Goal: Transaction & Acquisition: Purchase product/service

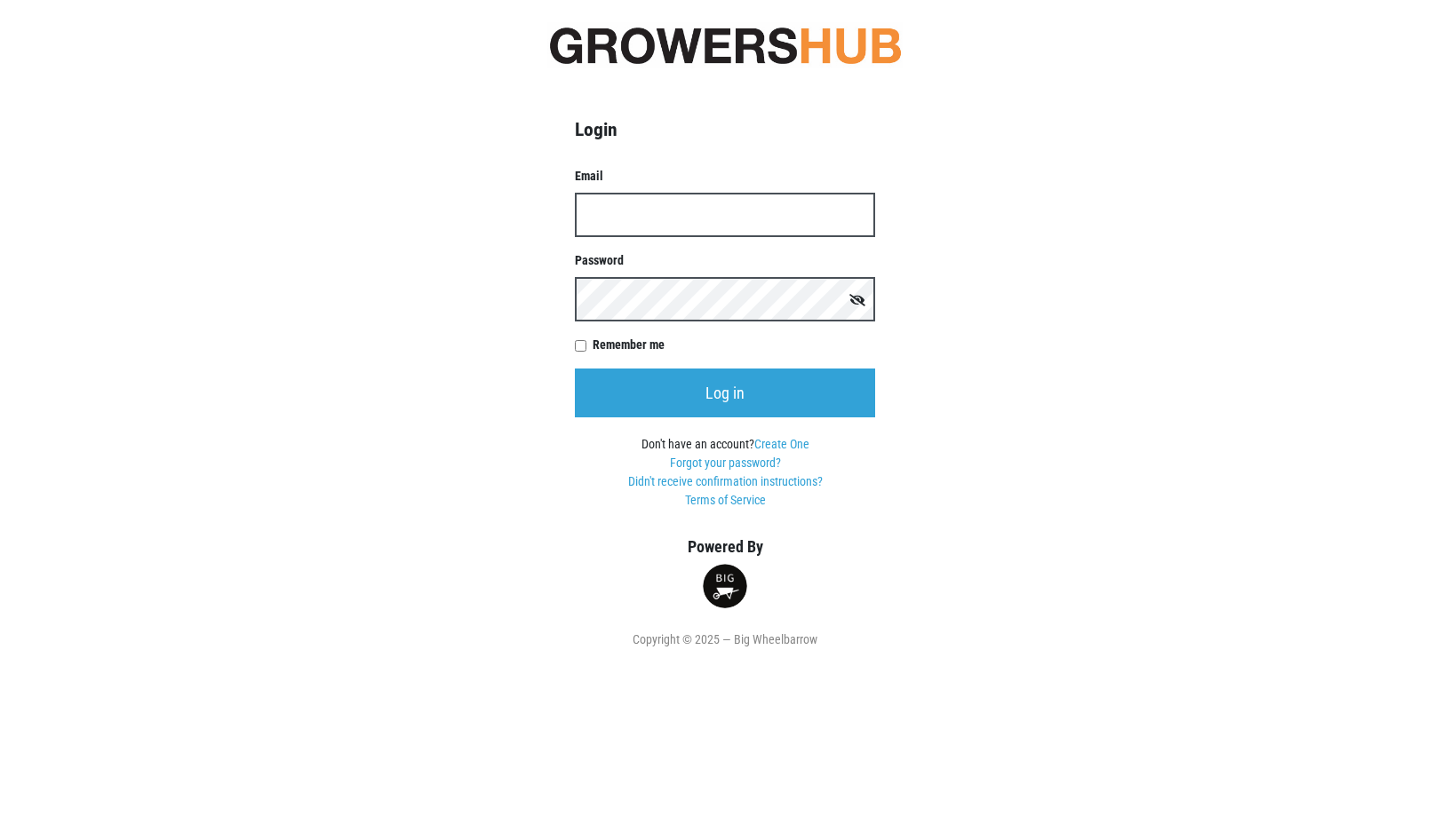
click at [646, 222] on input "Email" at bounding box center [725, 215] width 301 height 45
type input "GeraldDixon@golub.com"
click at [717, 464] on link "Forgot your password?" at bounding box center [725, 463] width 111 height 15
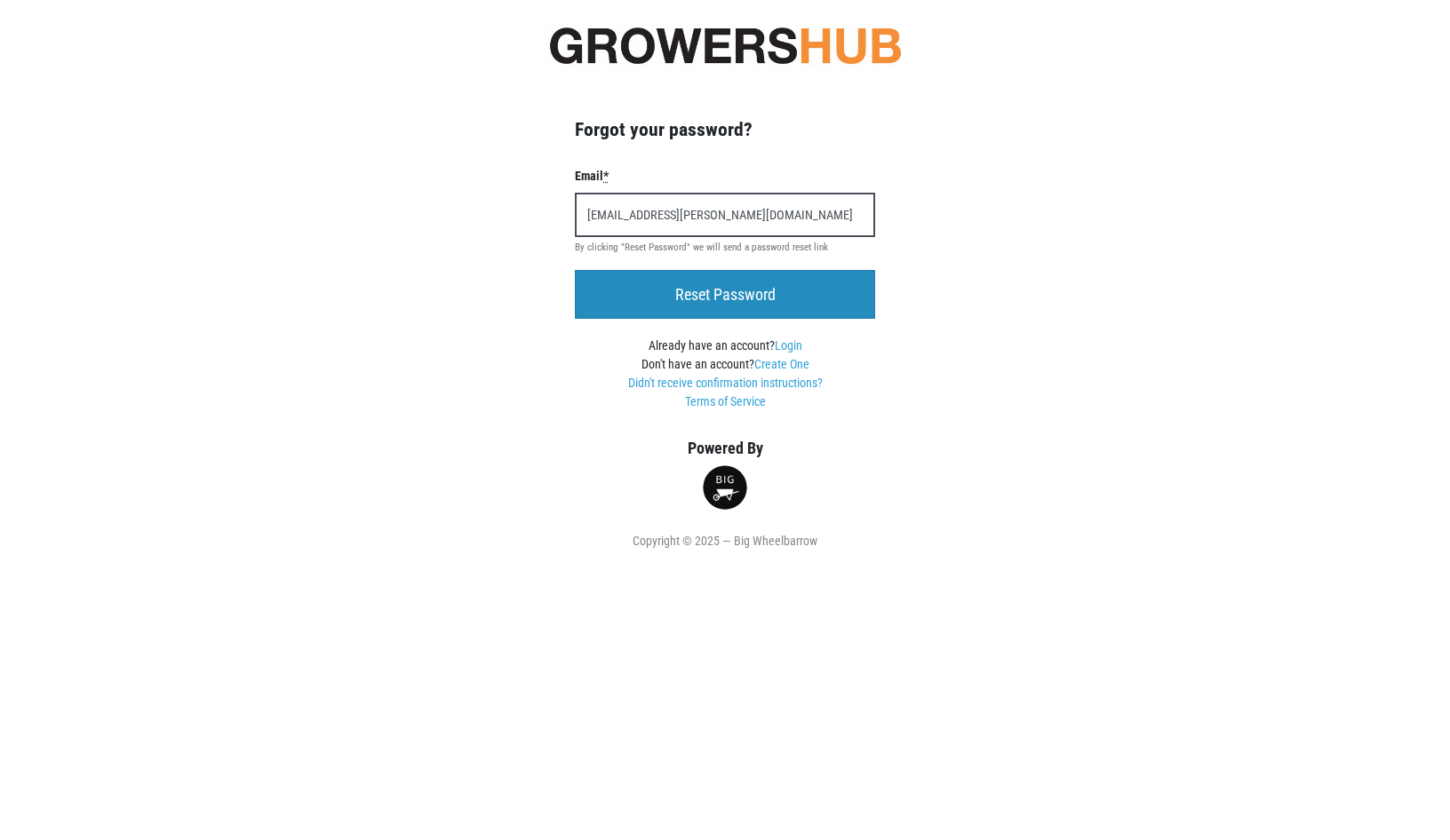
type input "GeraldDixon@golub.com"
click at [735, 301] on input "Reset Password" at bounding box center [725, 294] width 301 height 48
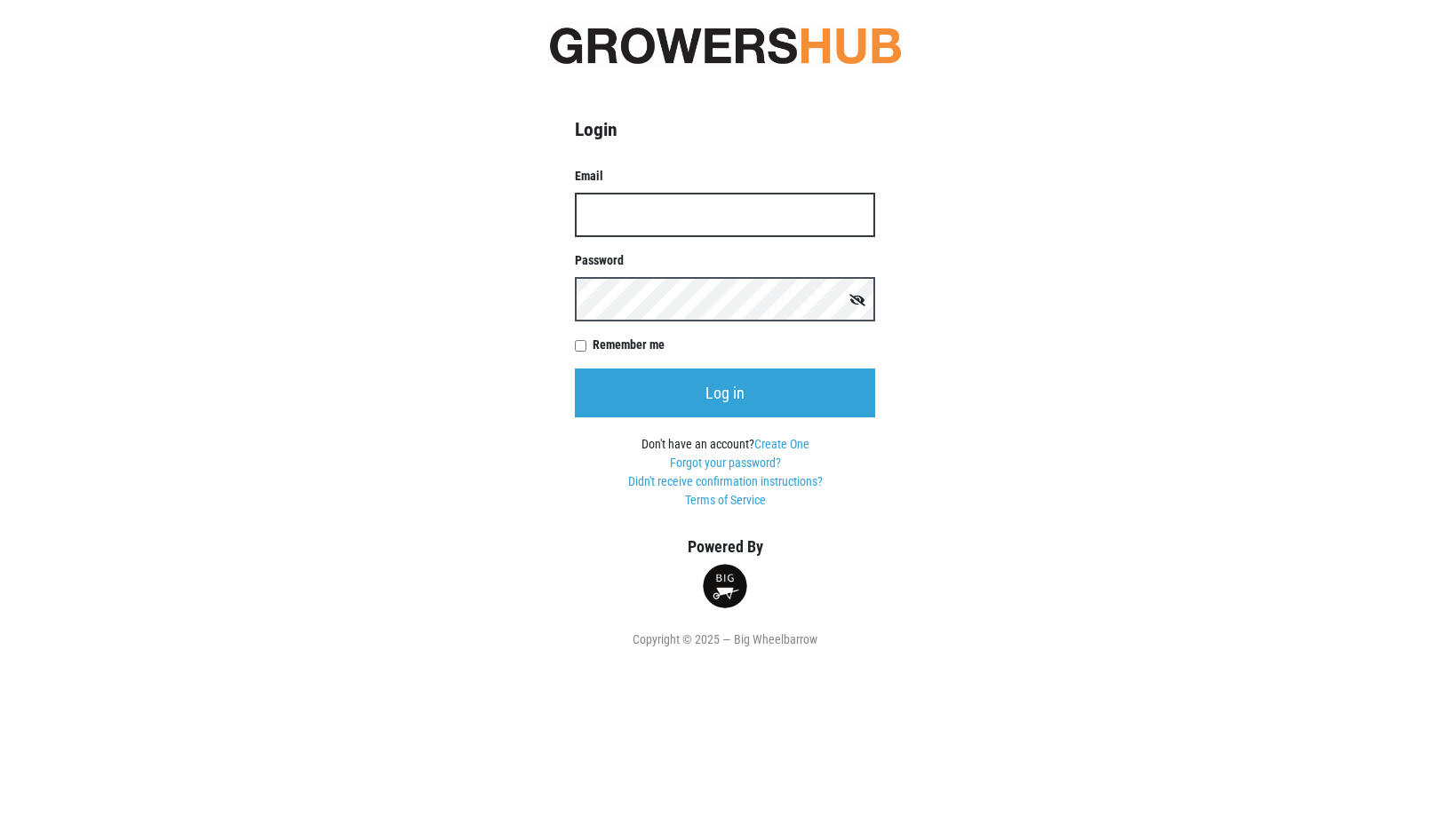
click at [630, 226] on input "Email" at bounding box center [725, 215] width 301 height 45
type input "GeraldDixon@golub.com"
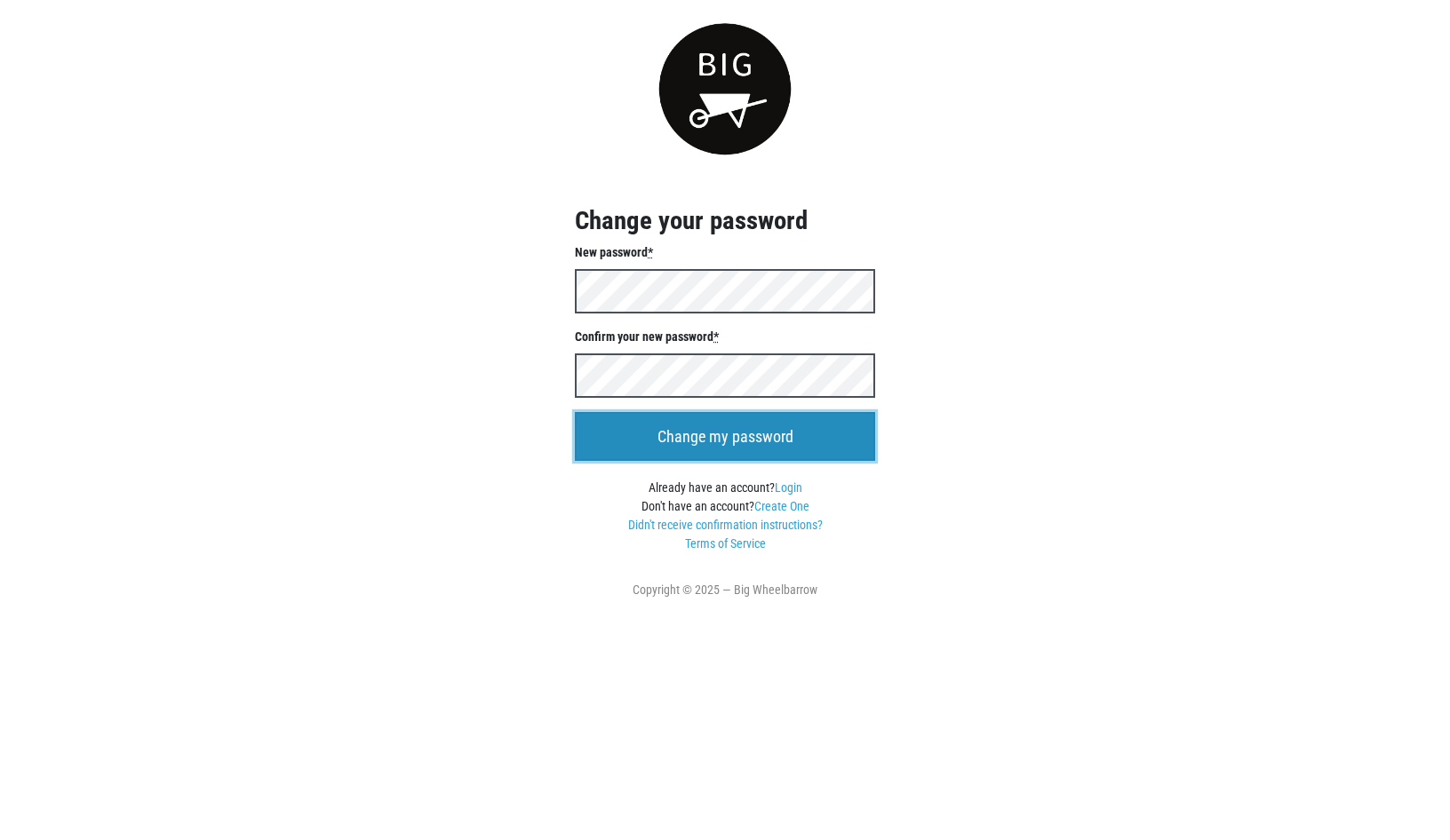
click at [725, 437] on input "Change my password" at bounding box center [725, 436] width 301 height 48
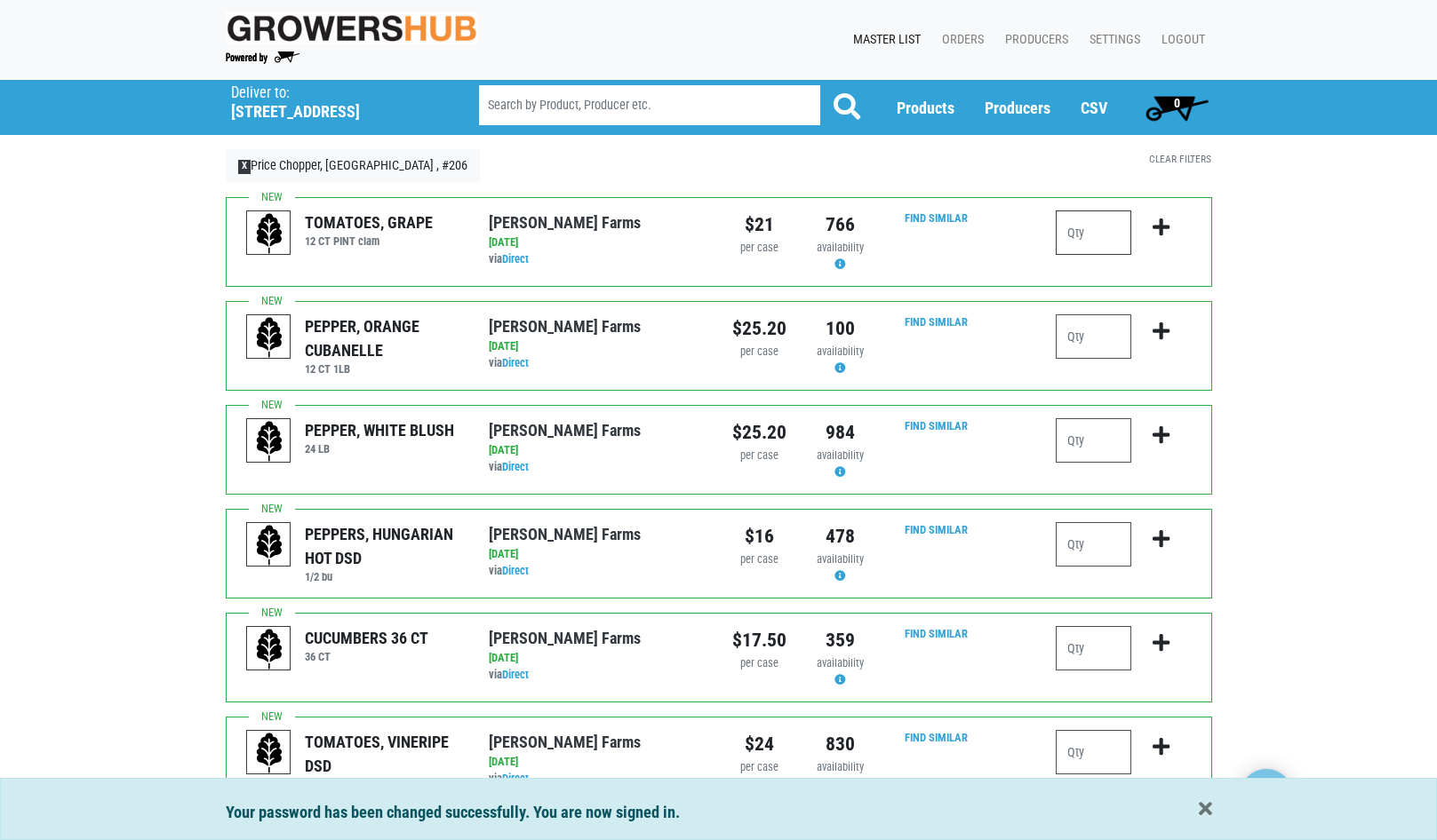
click at [1103, 242] on input "number" at bounding box center [1094, 233] width 76 height 45
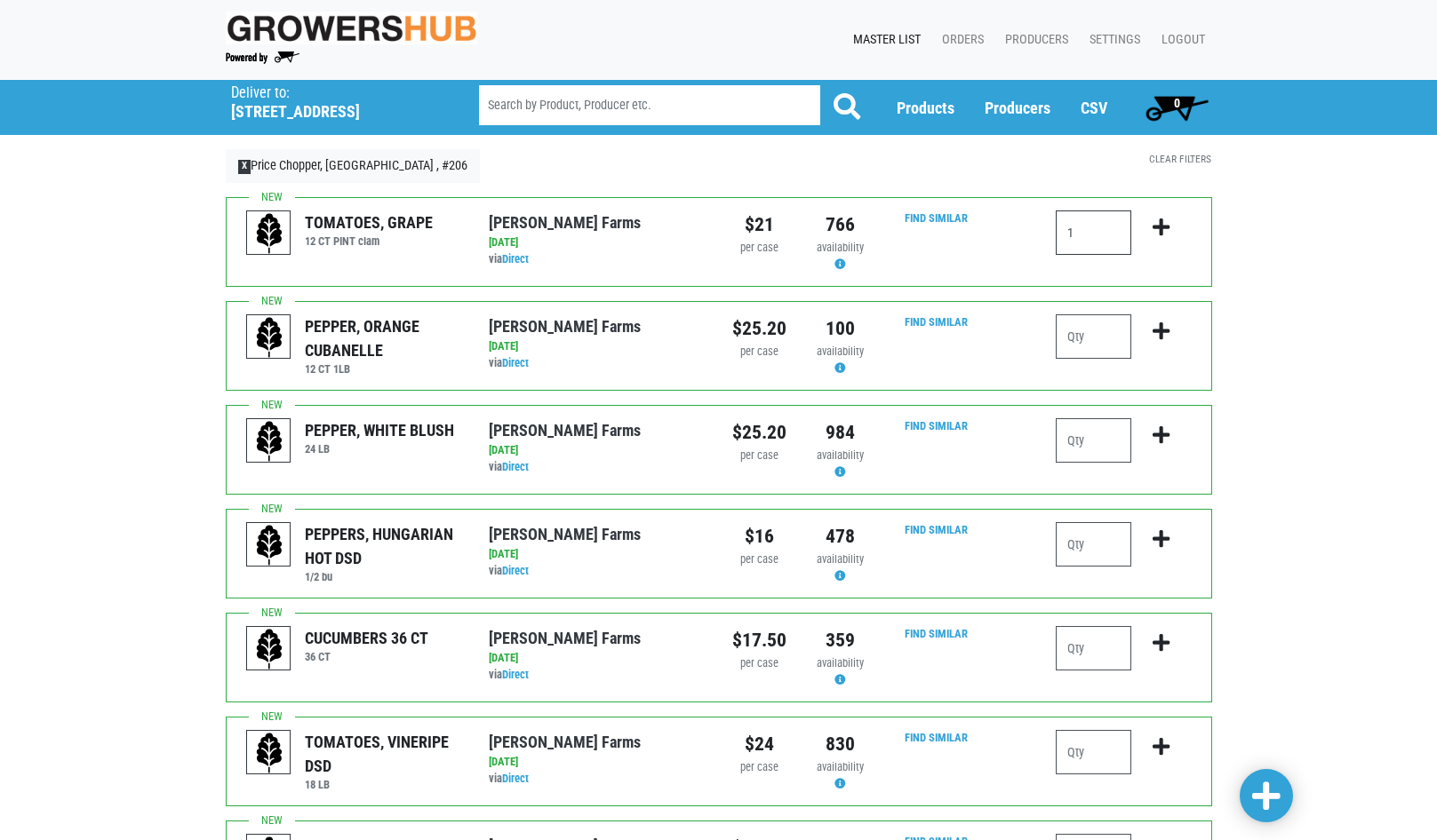
type input "1"
click at [1165, 227] on icon "submit" at bounding box center [1160, 227] width 16 height 19
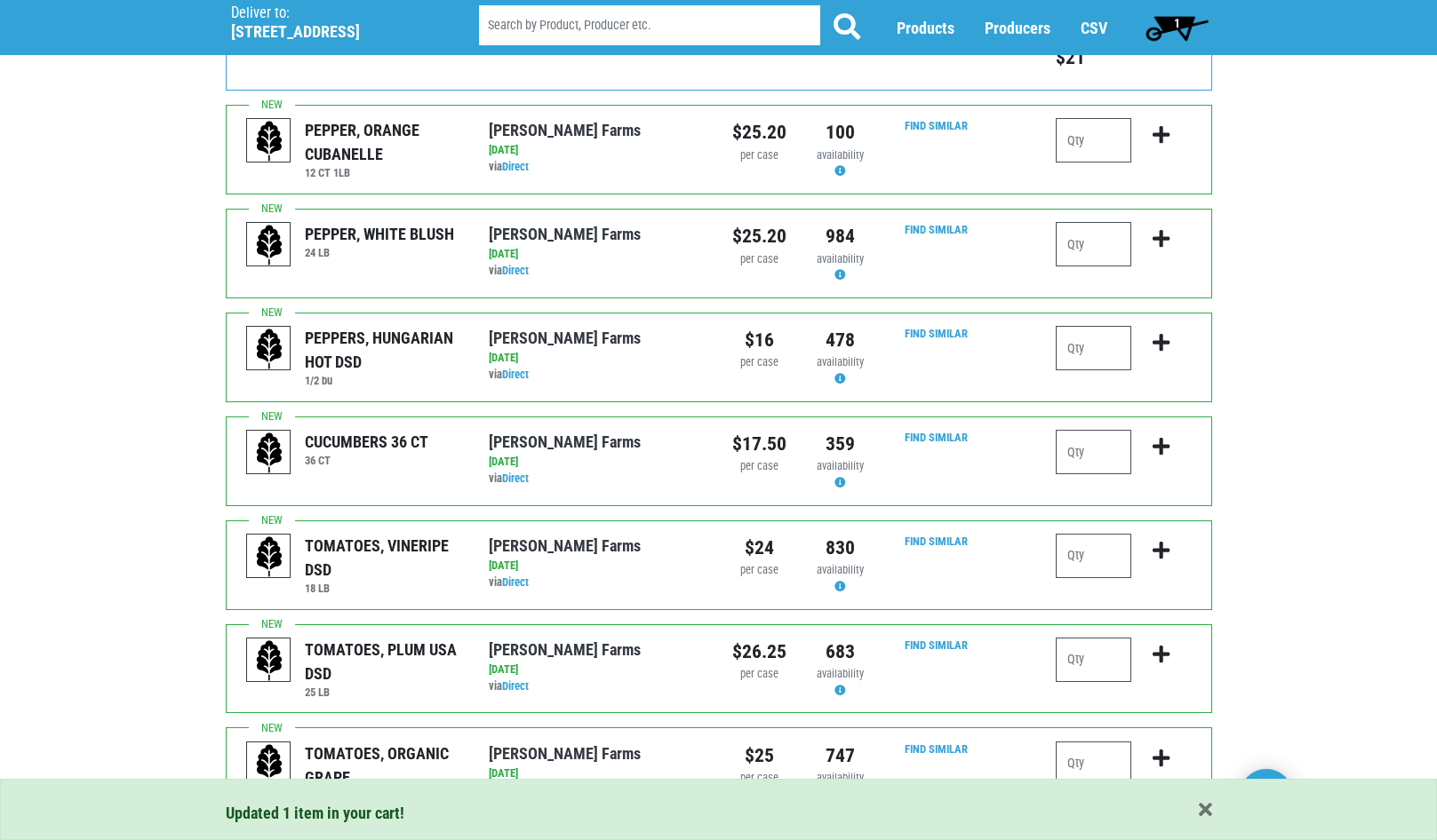
scroll to position [267, 0]
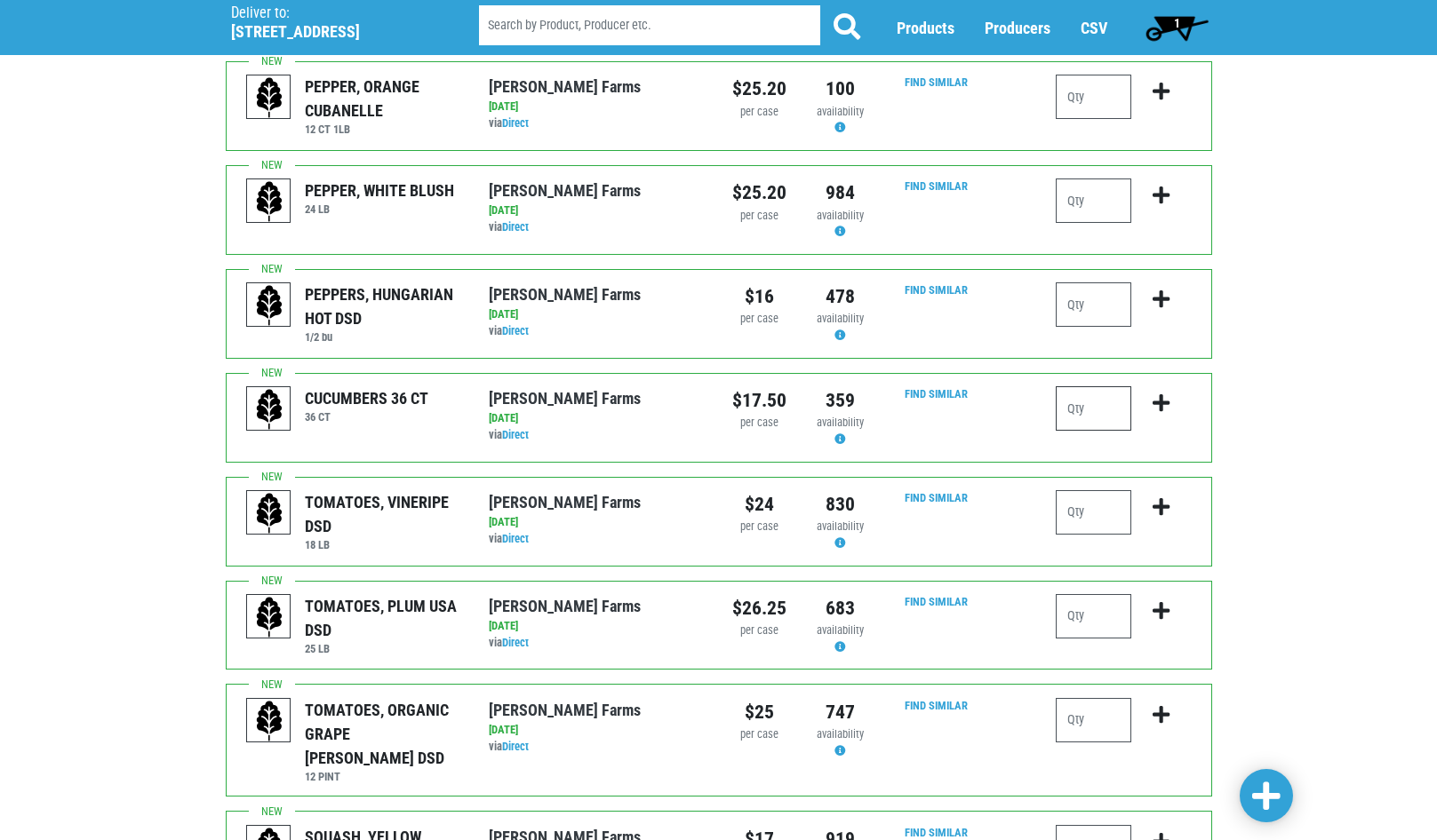
click at [1105, 408] on input "number" at bounding box center [1094, 408] width 76 height 45
type input "1"
click at [1160, 406] on icon "submit" at bounding box center [1160, 404] width 16 height 19
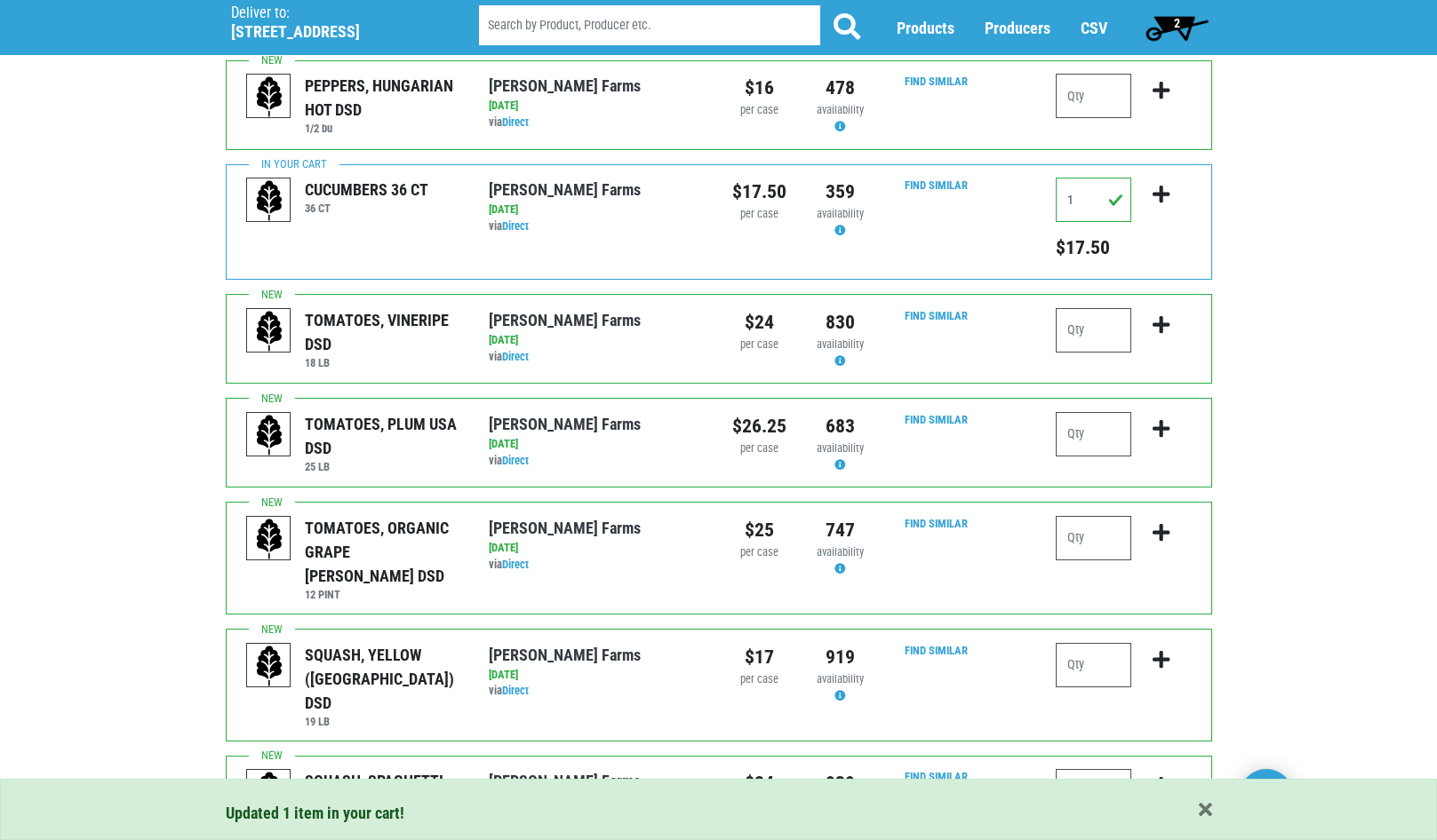
scroll to position [533, 0]
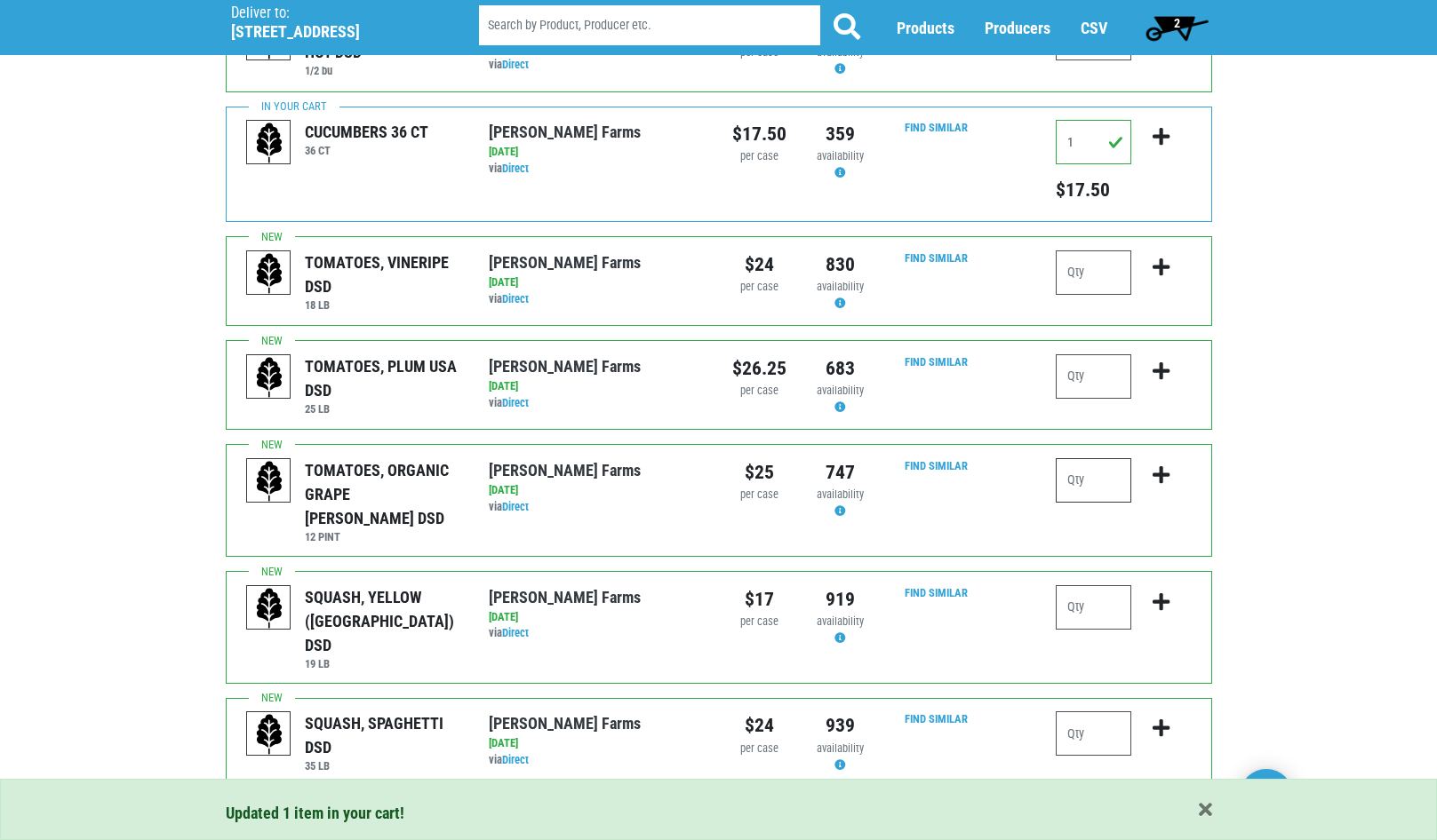
click at [1106, 481] on input "number" at bounding box center [1094, 481] width 76 height 45
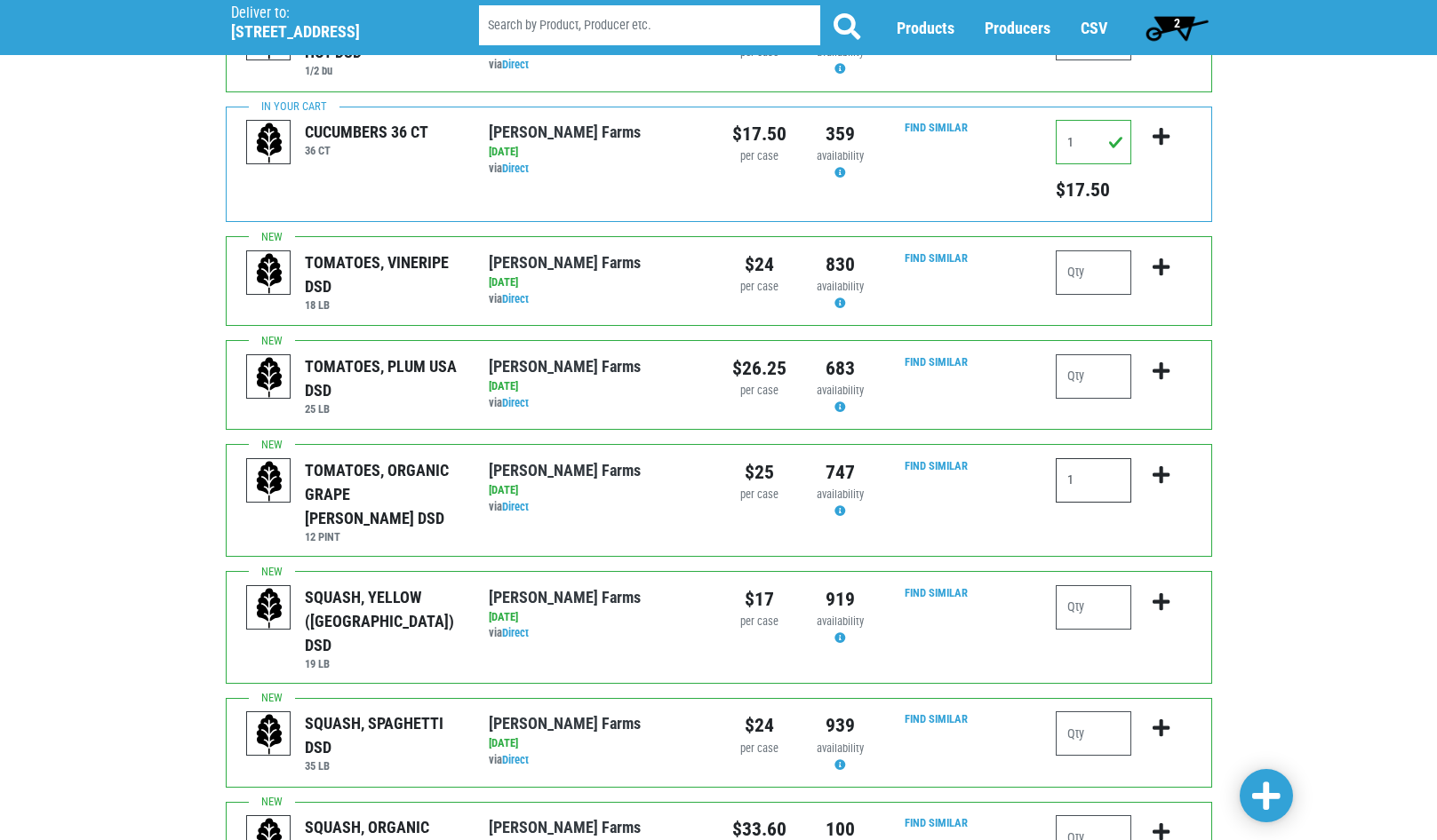
type input "1"
click at [1163, 475] on icon "submit" at bounding box center [1160, 475] width 16 height 19
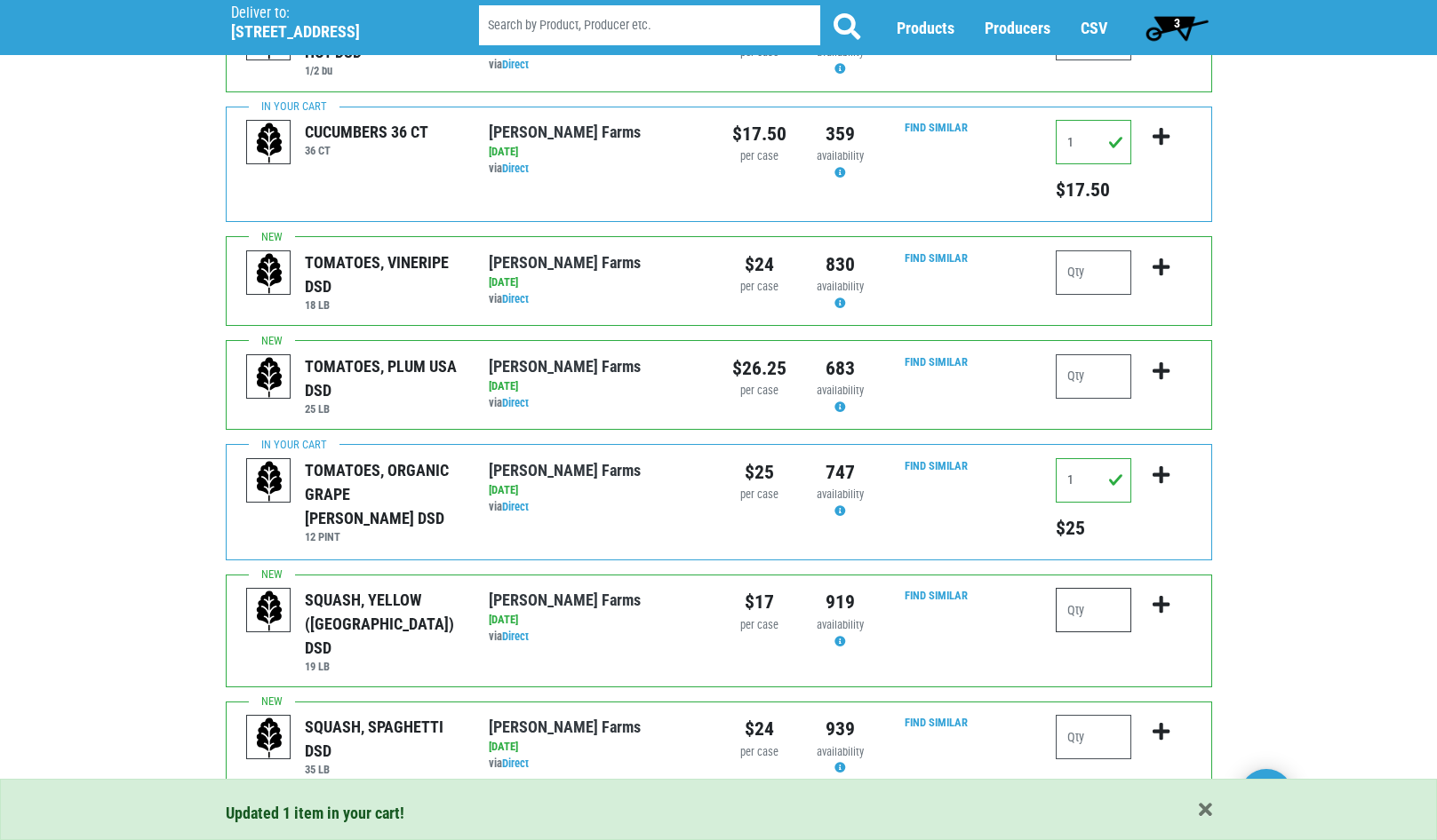
click at [1085, 591] on input "number" at bounding box center [1094, 610] width 76 height 45
type input "2"
click at [1166, 598] on icon "submit" at bounding box center [1160, 605] width 16 height 19
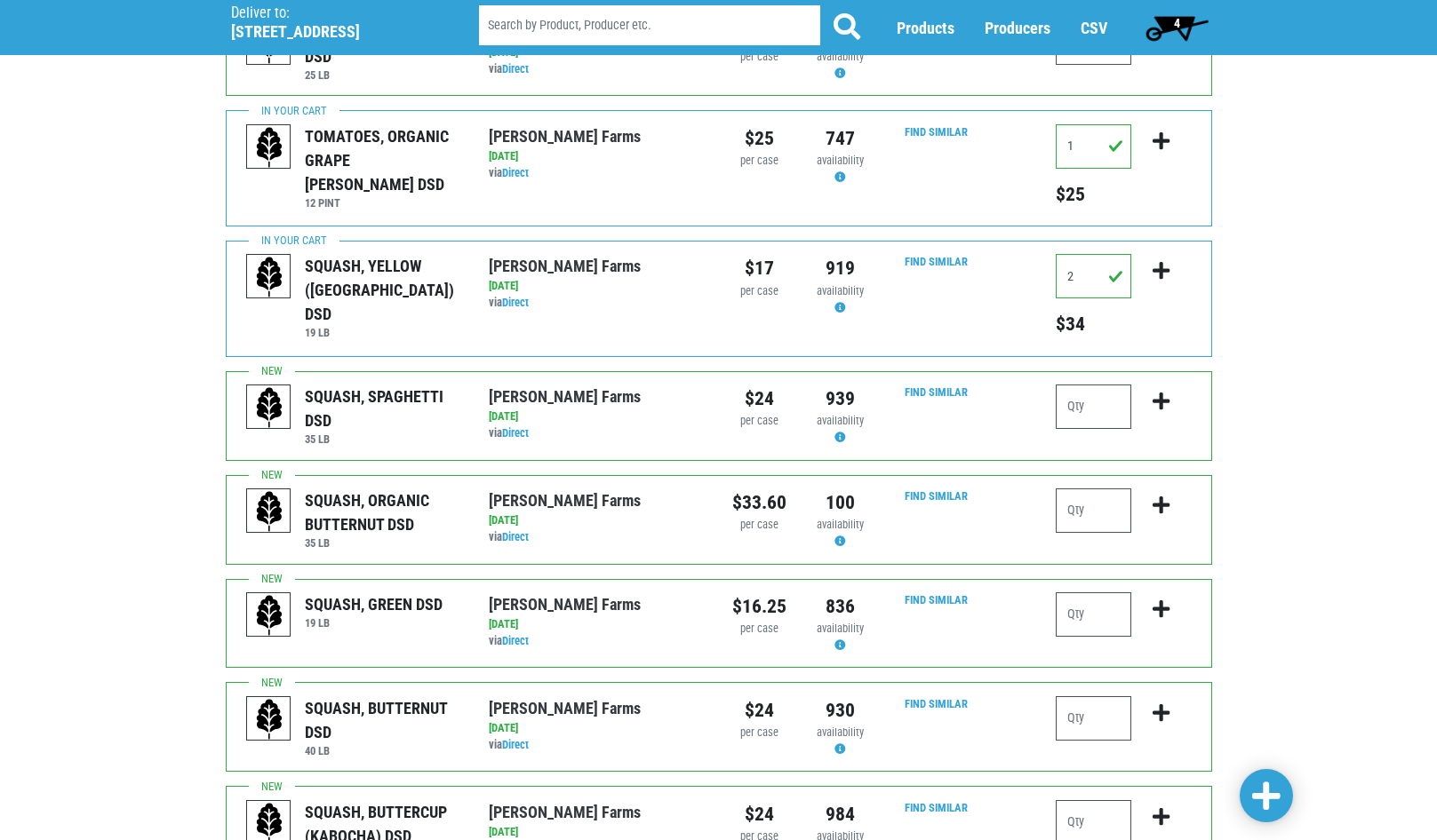
scroll to position [888, 0]
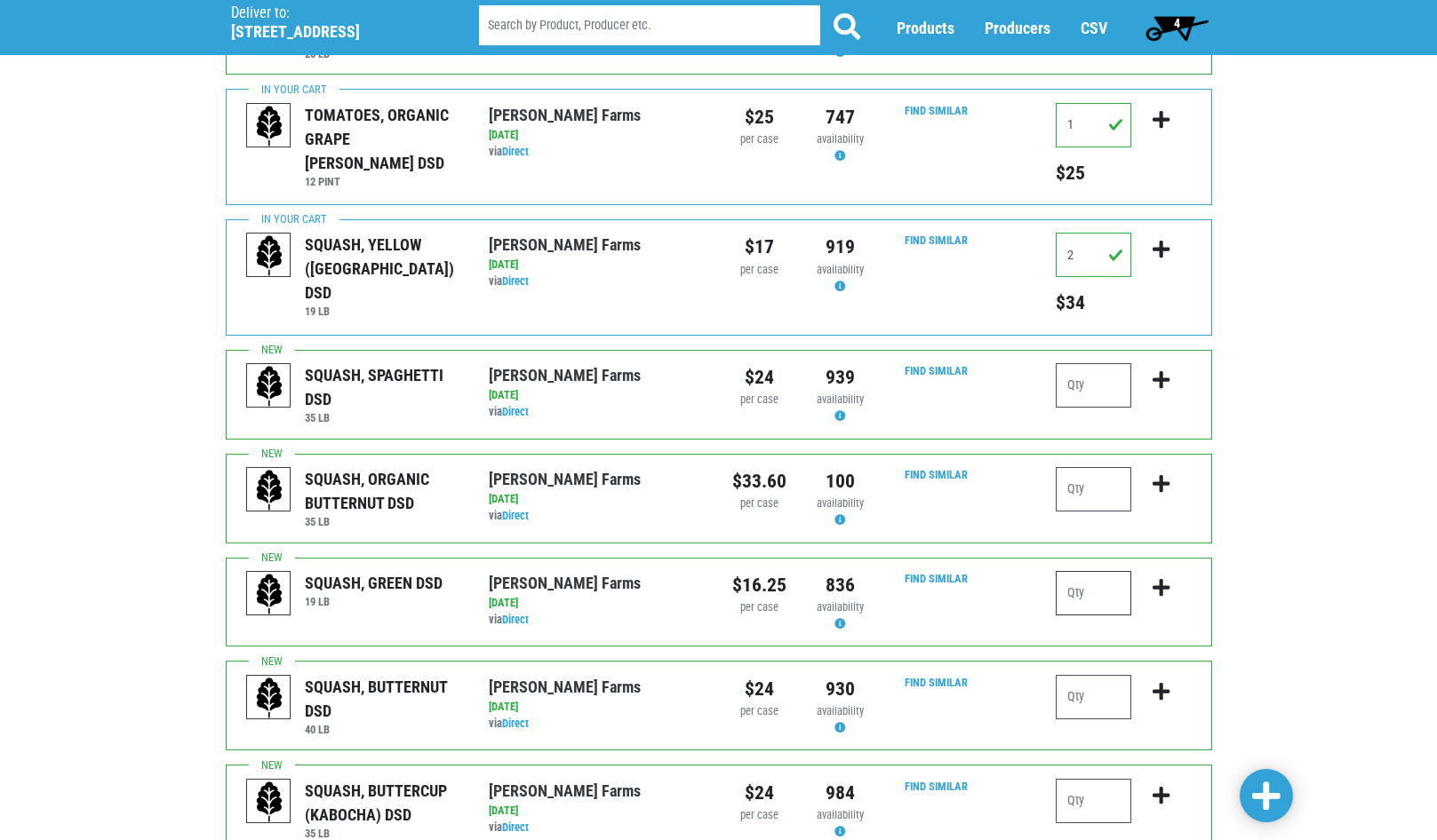
click at [1090, 598] on input "number" at bounding box center [1094, 594] width 76 height 45
type input "3"
click at [1164, 589] on icon "submit" at bounding box center [1160, 588] width 16 height 19
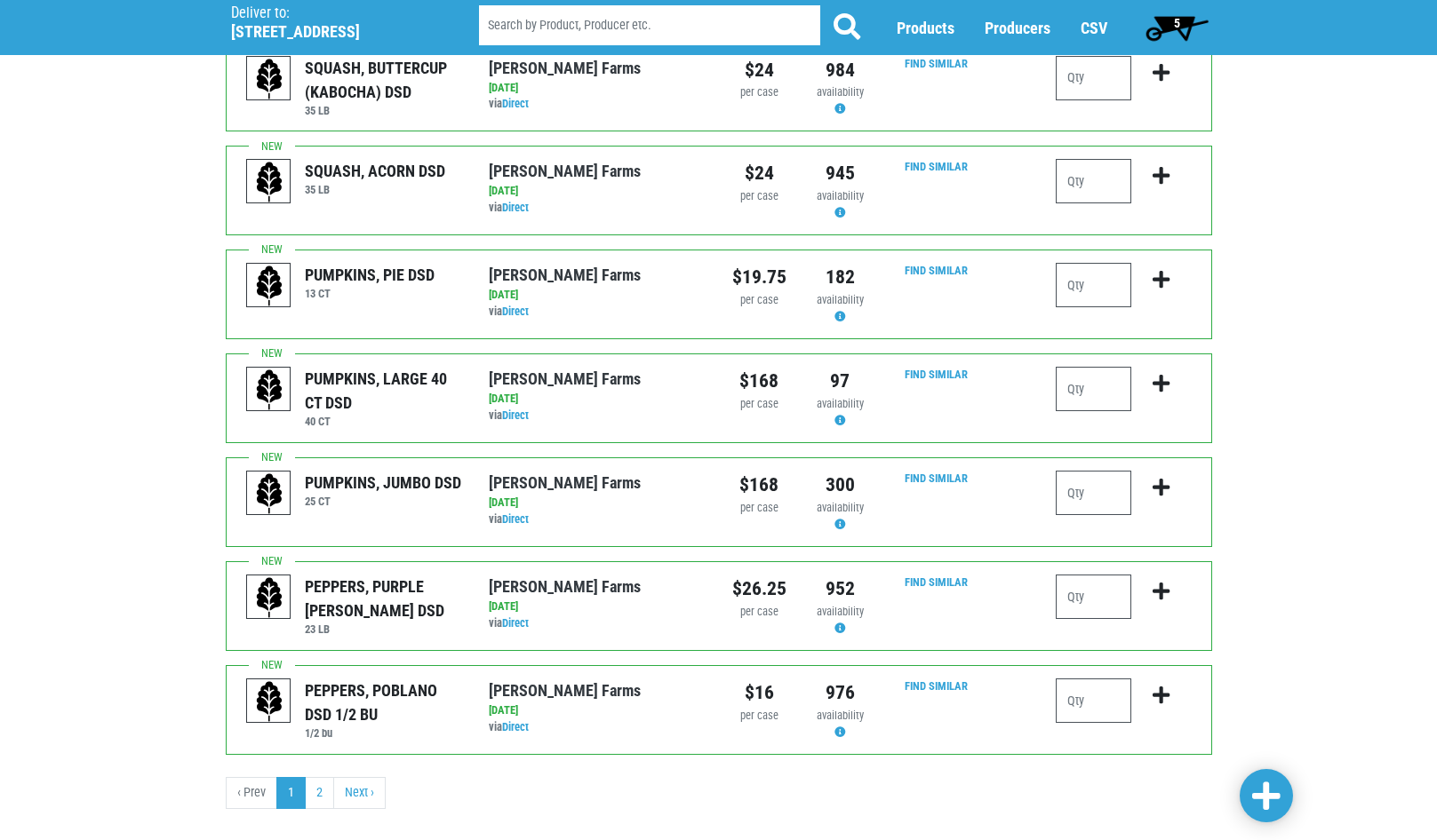
scroll to position [1665, 0]
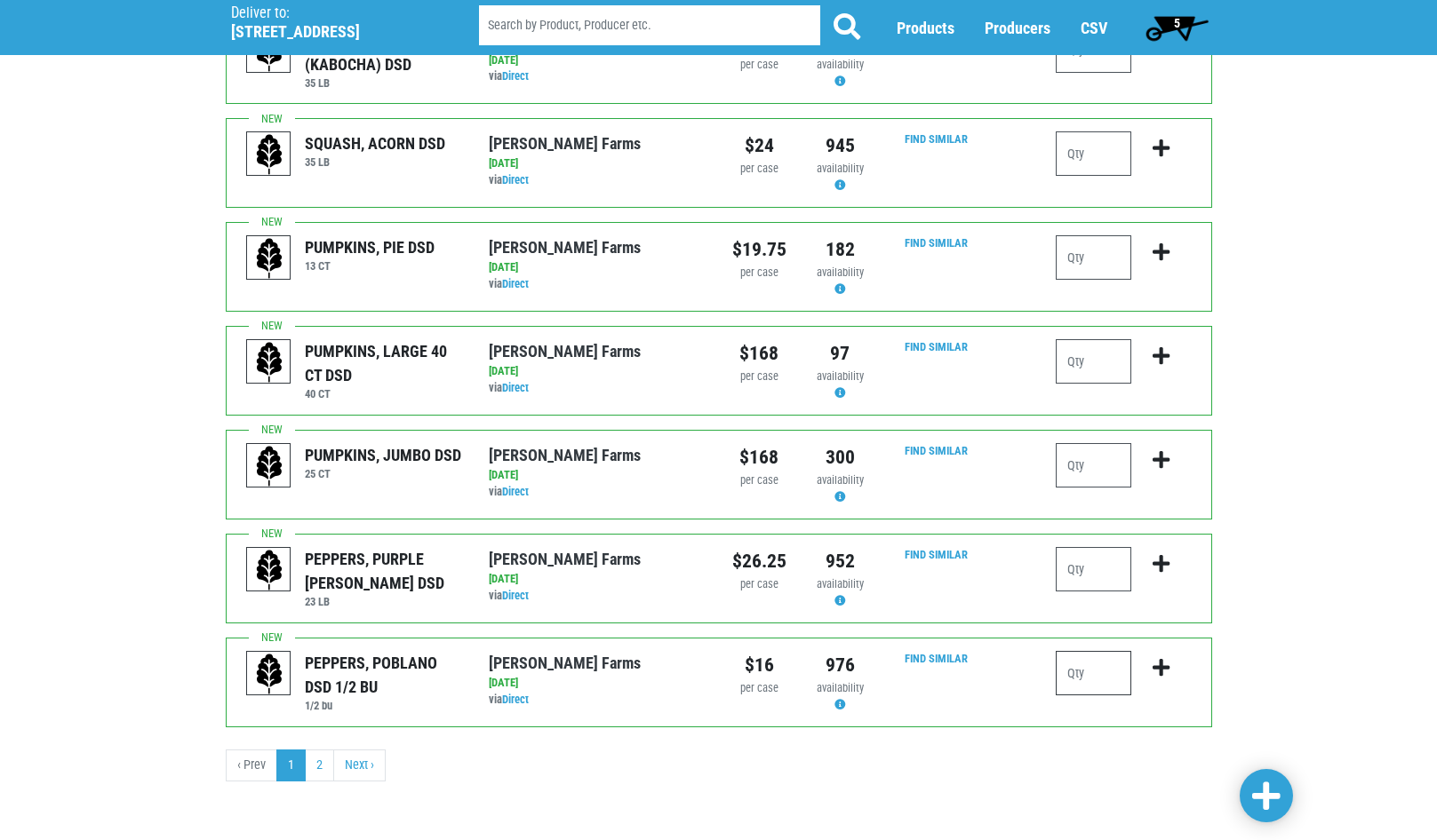
click at [1084, 662] on input "number" at bounding box center [1094, 673] width 76 height 45
type input "1"
click at [1159, 667] on icon "submit" at bounding box center [1160, 668] width 16 height 19
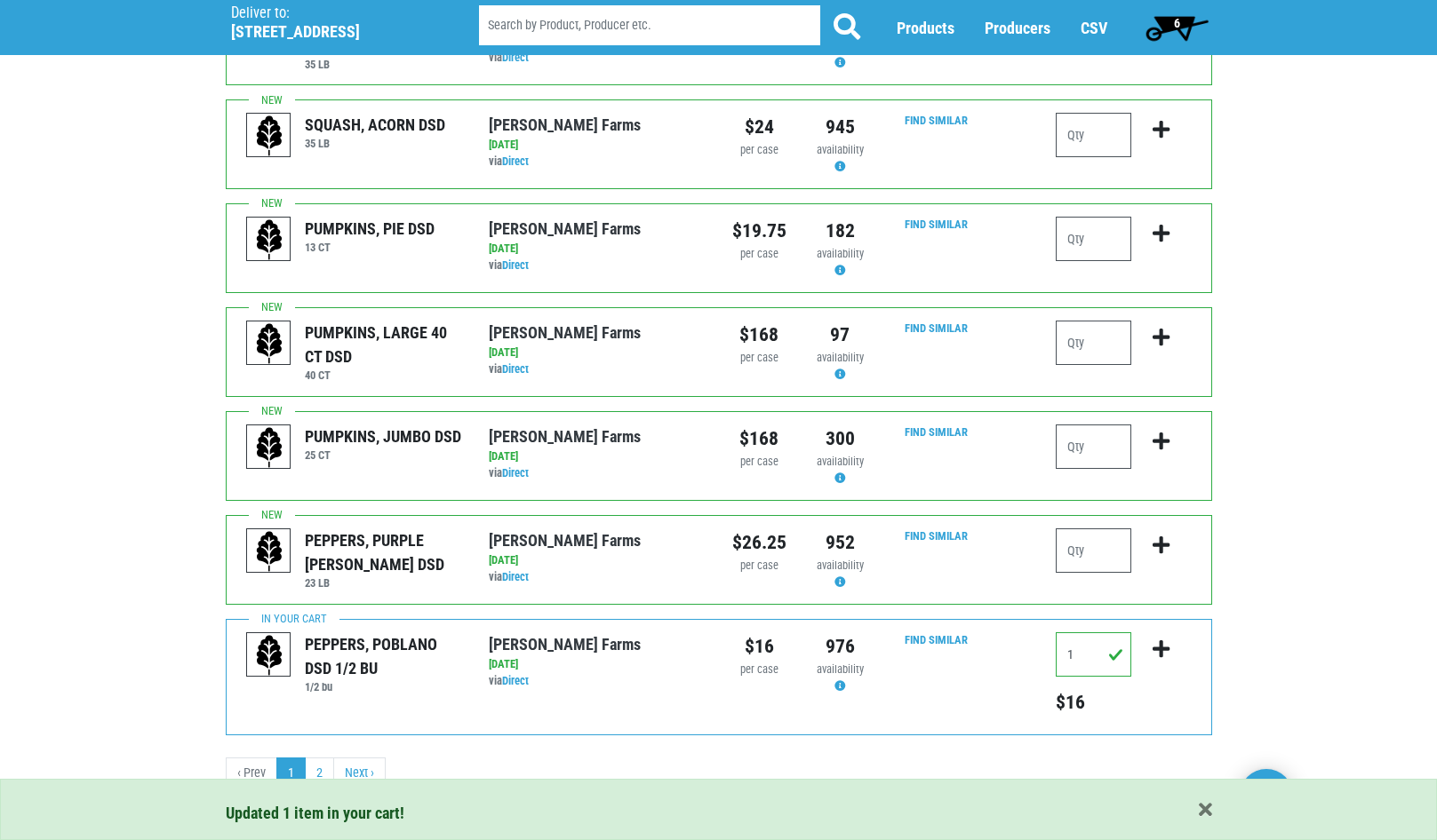
scroll to position [1693, 0]
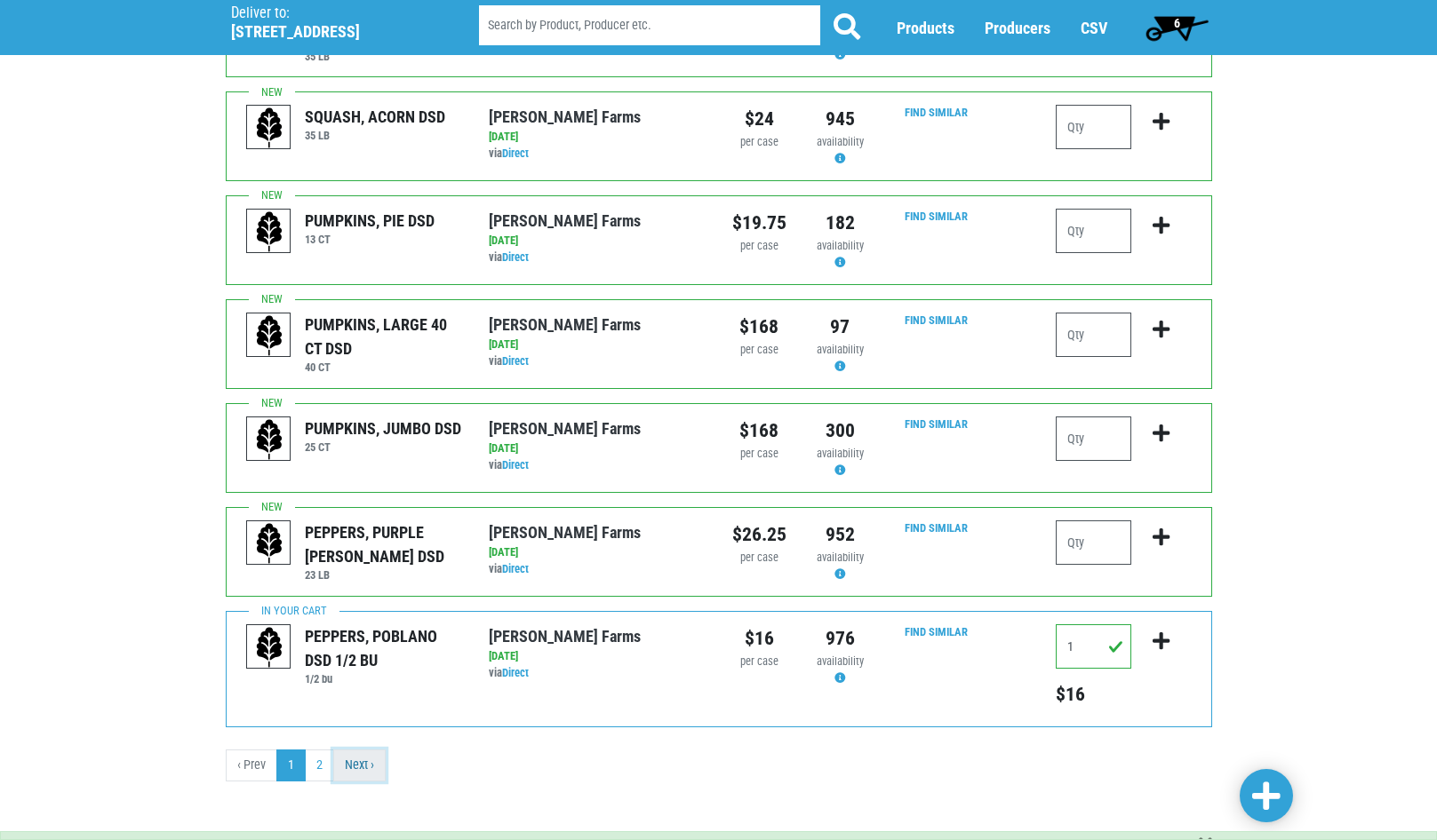
click at [361, 759] on link "Next ›" at bounding box center [359, 765] width 52 height 32
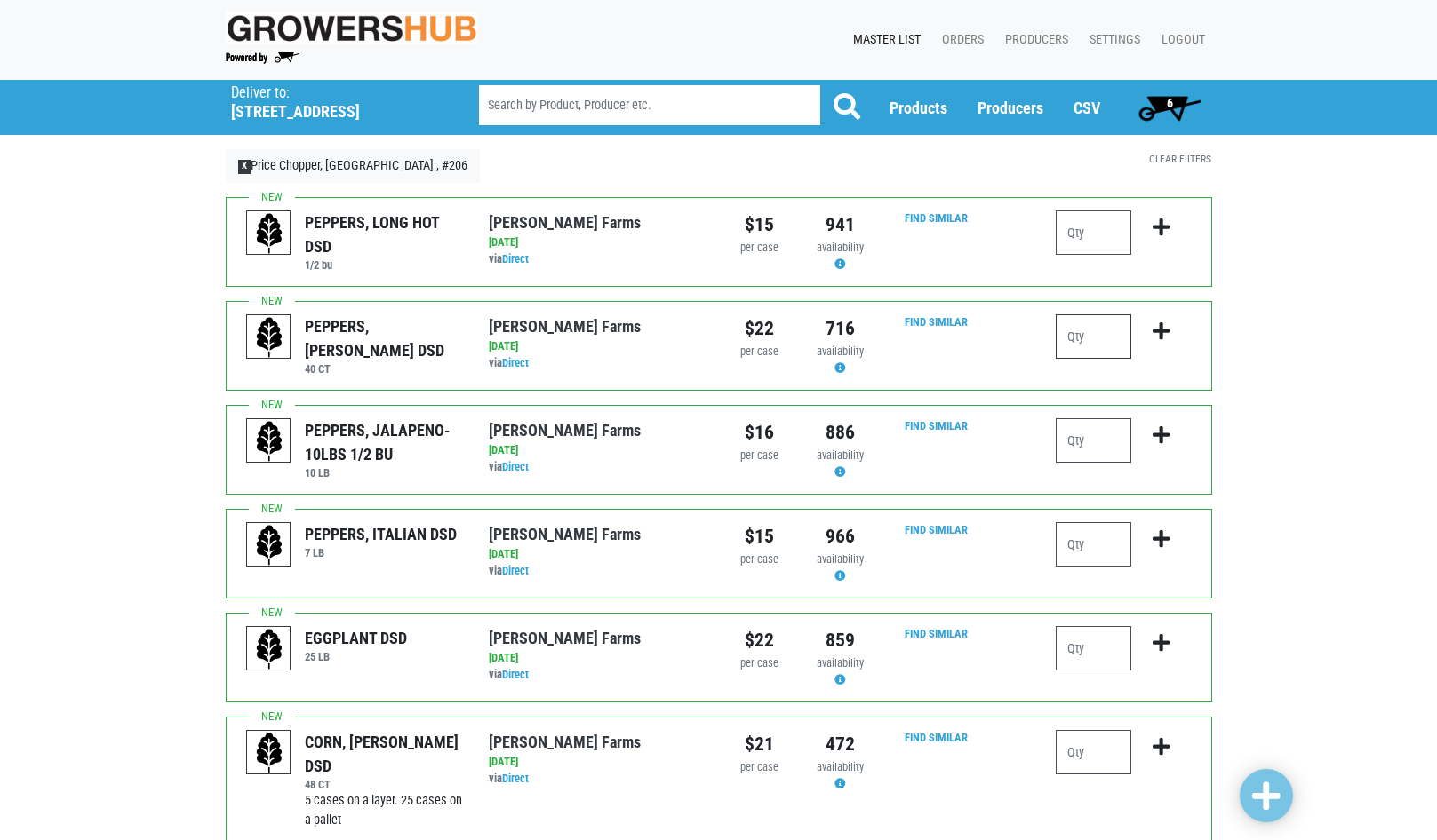
click at [1098, 343] on input "number" at bounding box center [1094, 337] width 76 height 45
type input "5"
click at [1170, 330] on button "submit" at bounding box center [1160, 342] width 42 height 56
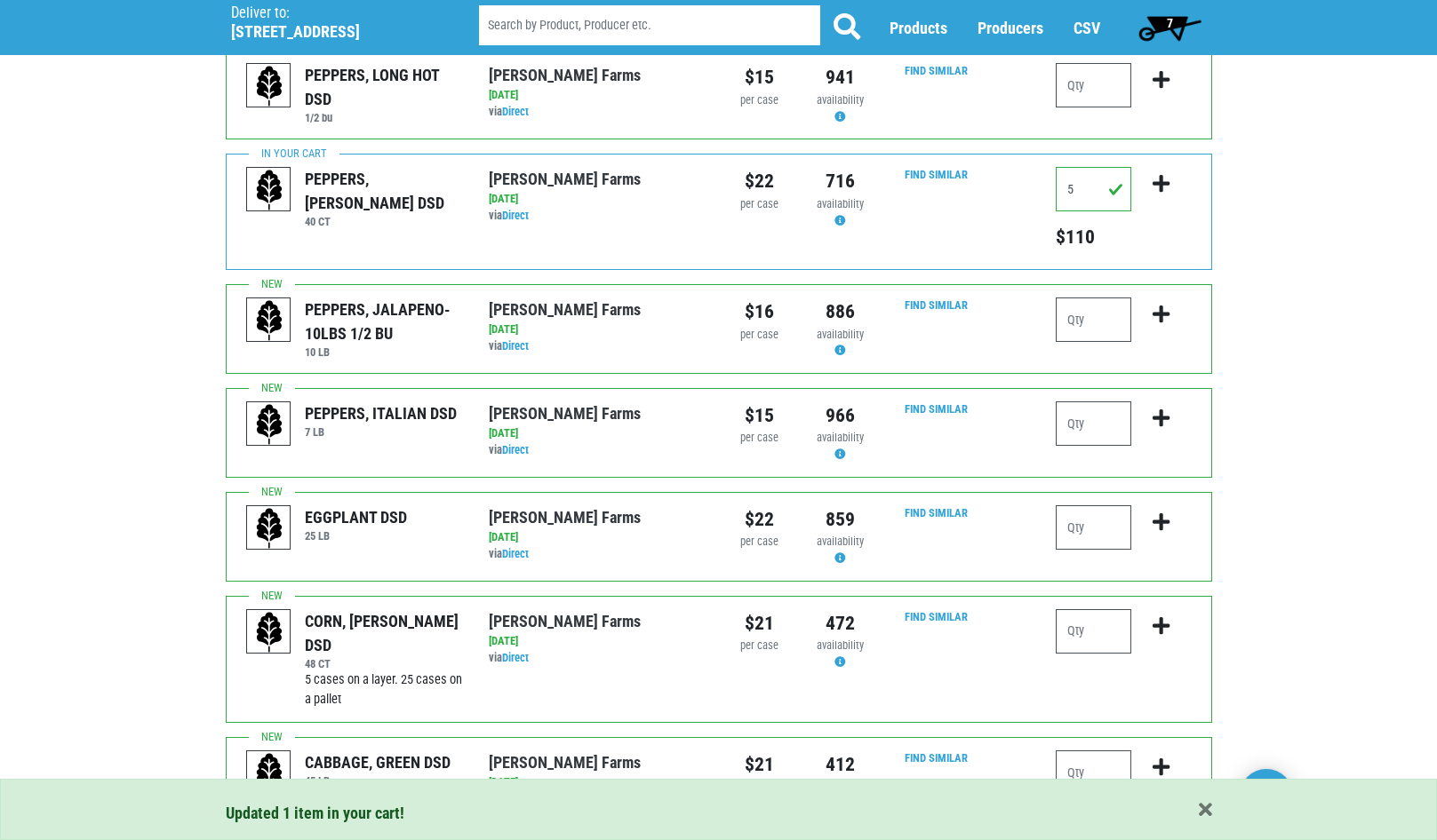
scroll to position [178, 0]
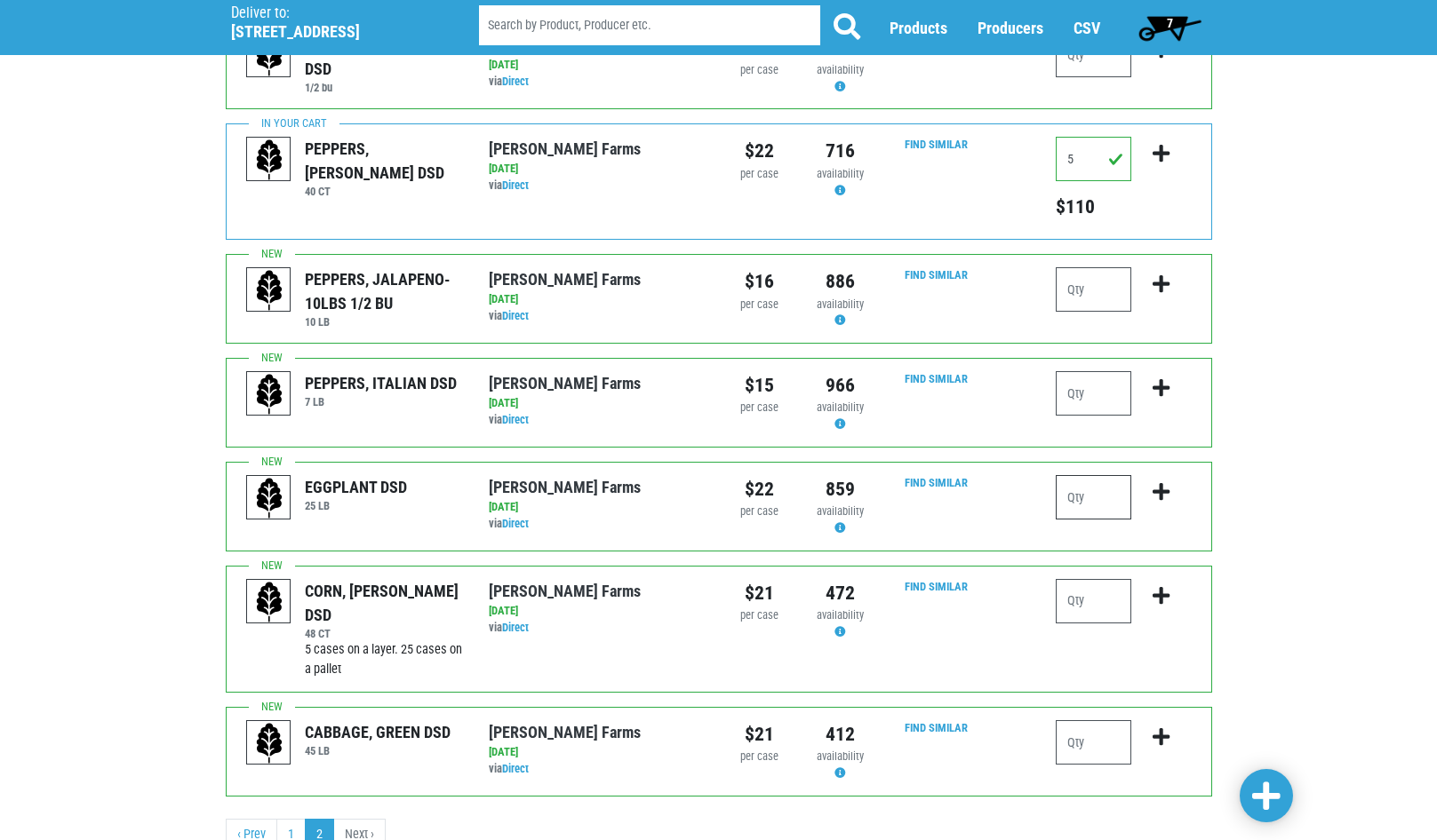
click at [1114, 492] on input "number" at bounding box center [1094, 498] width 76 height 45
type input "1"
click at [1168, 489] on icon "submit" at bounding box center [1160, 492] width 16 height 19
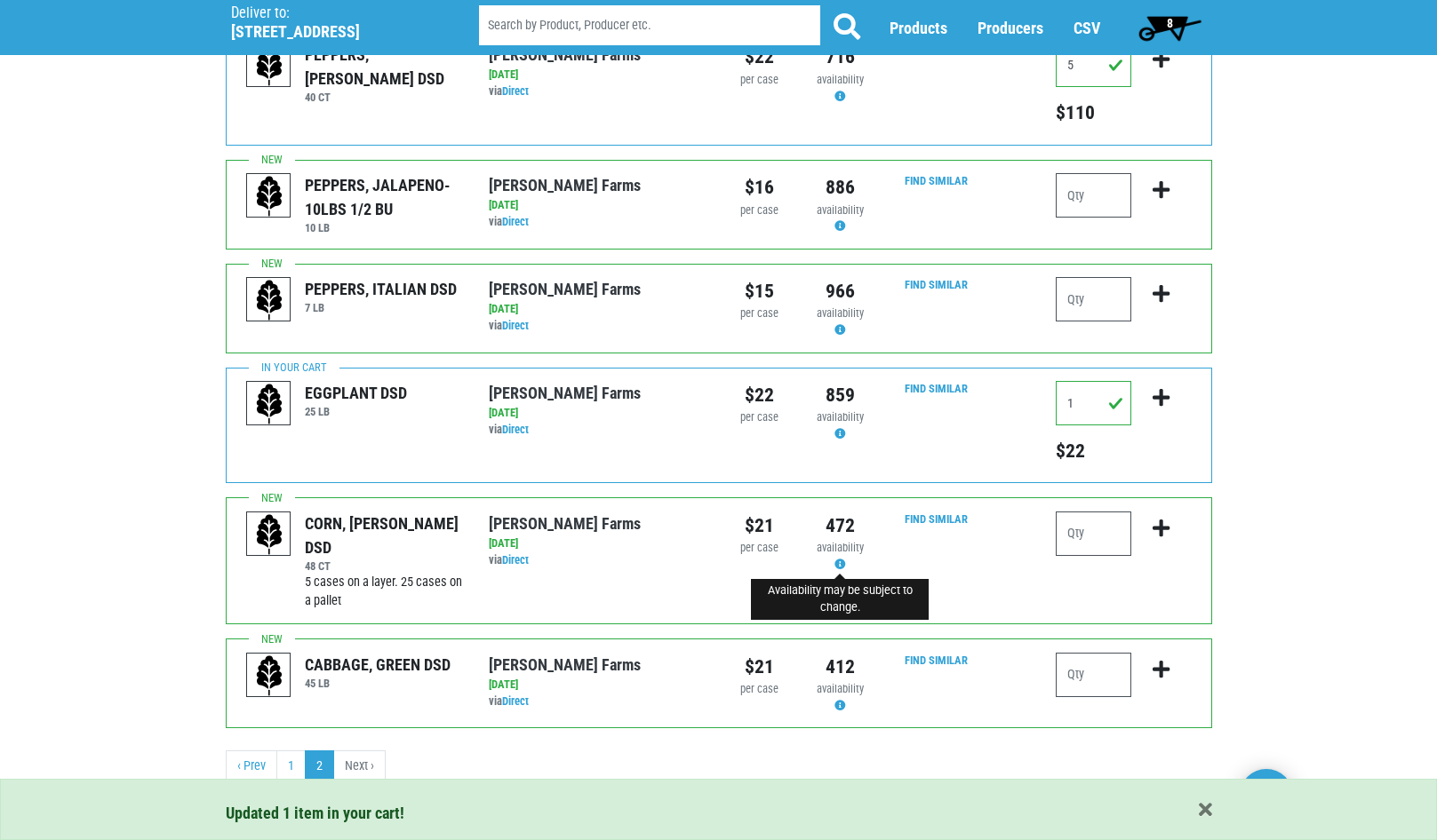
scroll to position [273, 0]
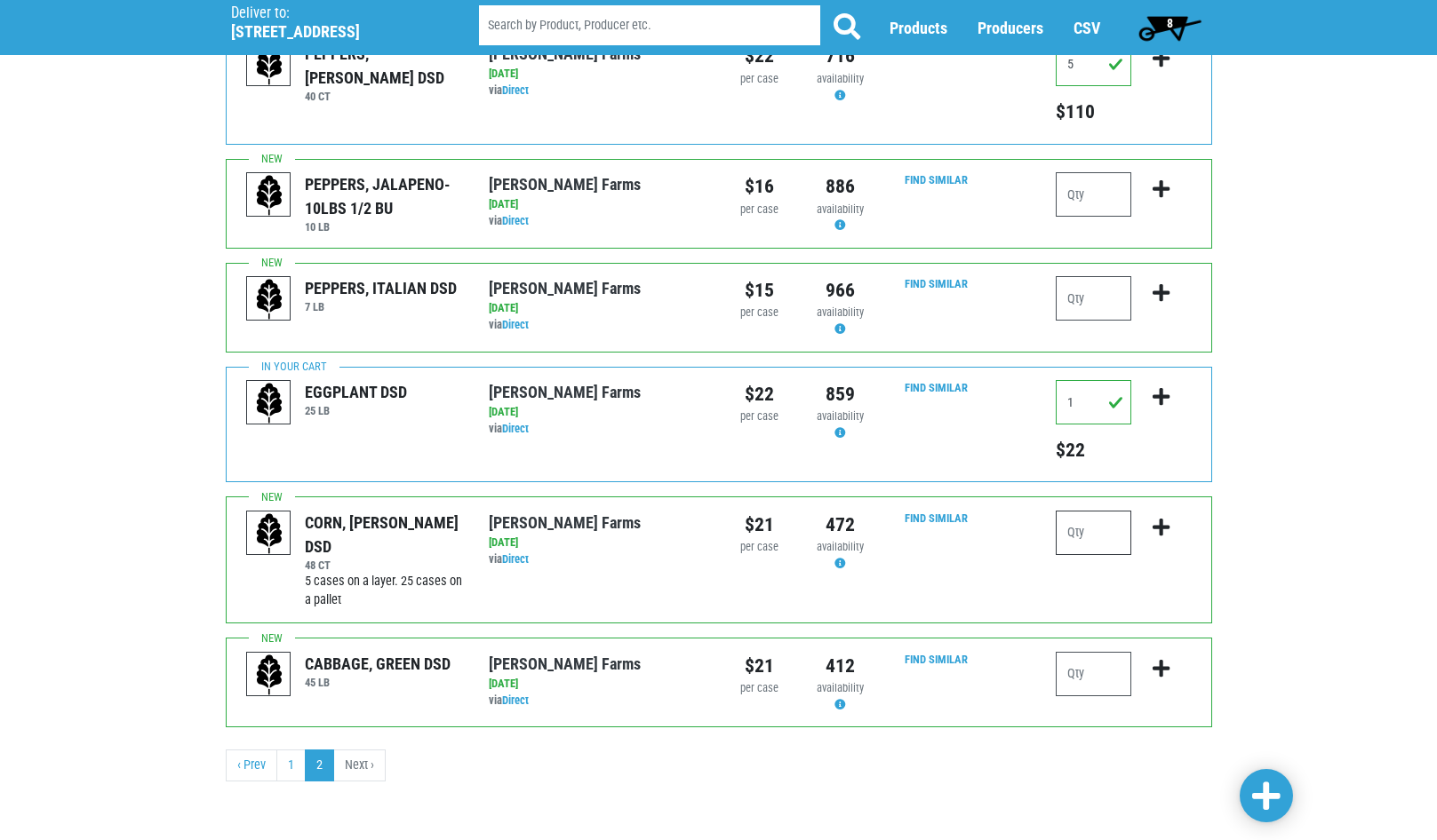
click at [1091, 539] on input "number" at bounding box center [1094, 533] width 76 height 45
type input "2"
click at [1162, 523] on icon "submit" at bounding box center [1160, 528] width 16 height 19
click at [354, 766] on li "Next ›" at bounding box center [359, 765] width 51 height 32
click at [1158, 27] on span "9" at bounding box center [1170, 27] width 80 height 36
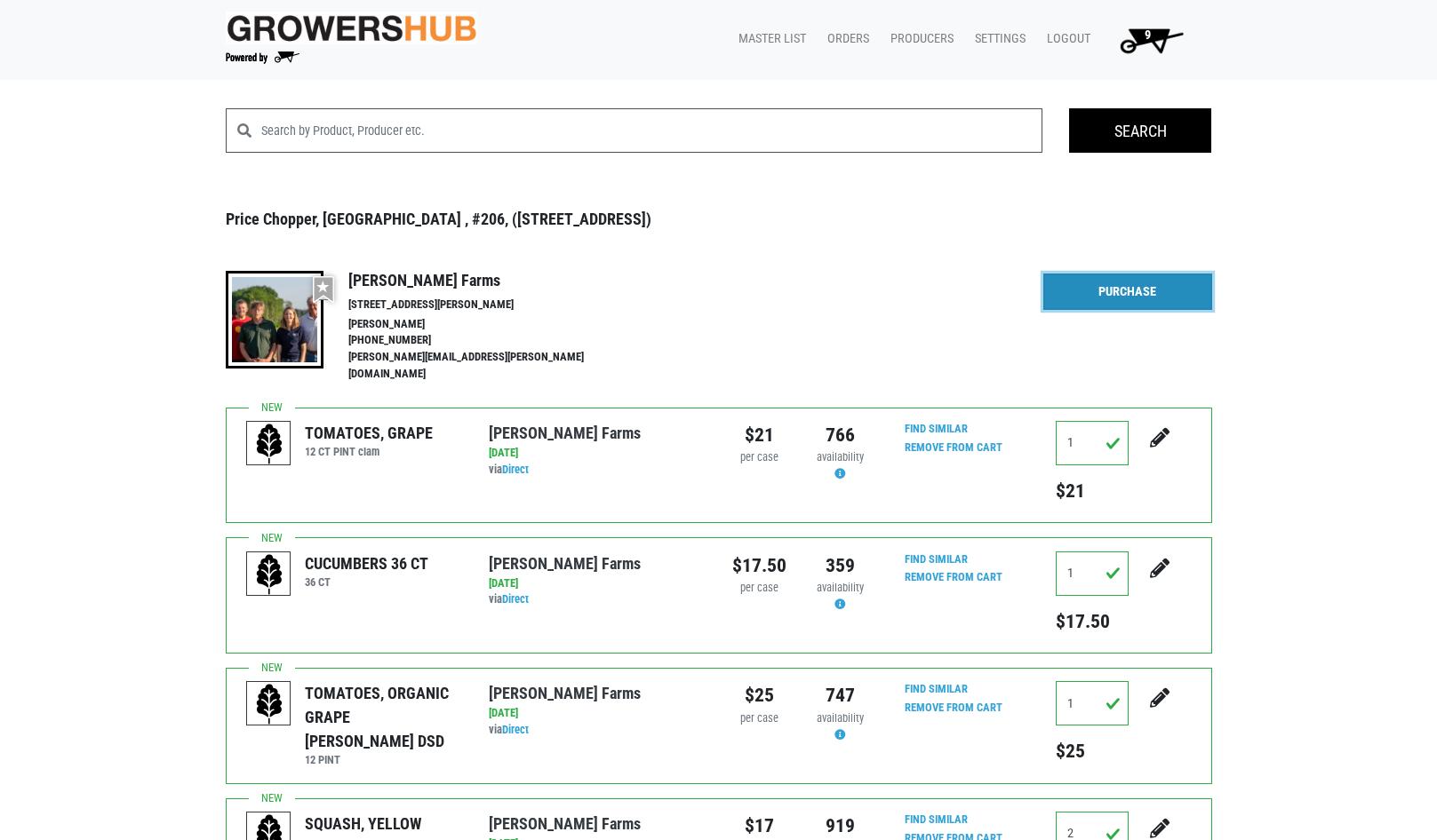
click at [1135, 291] on link "Purchase" at bounding box center [1127, 292] width 169 height 37
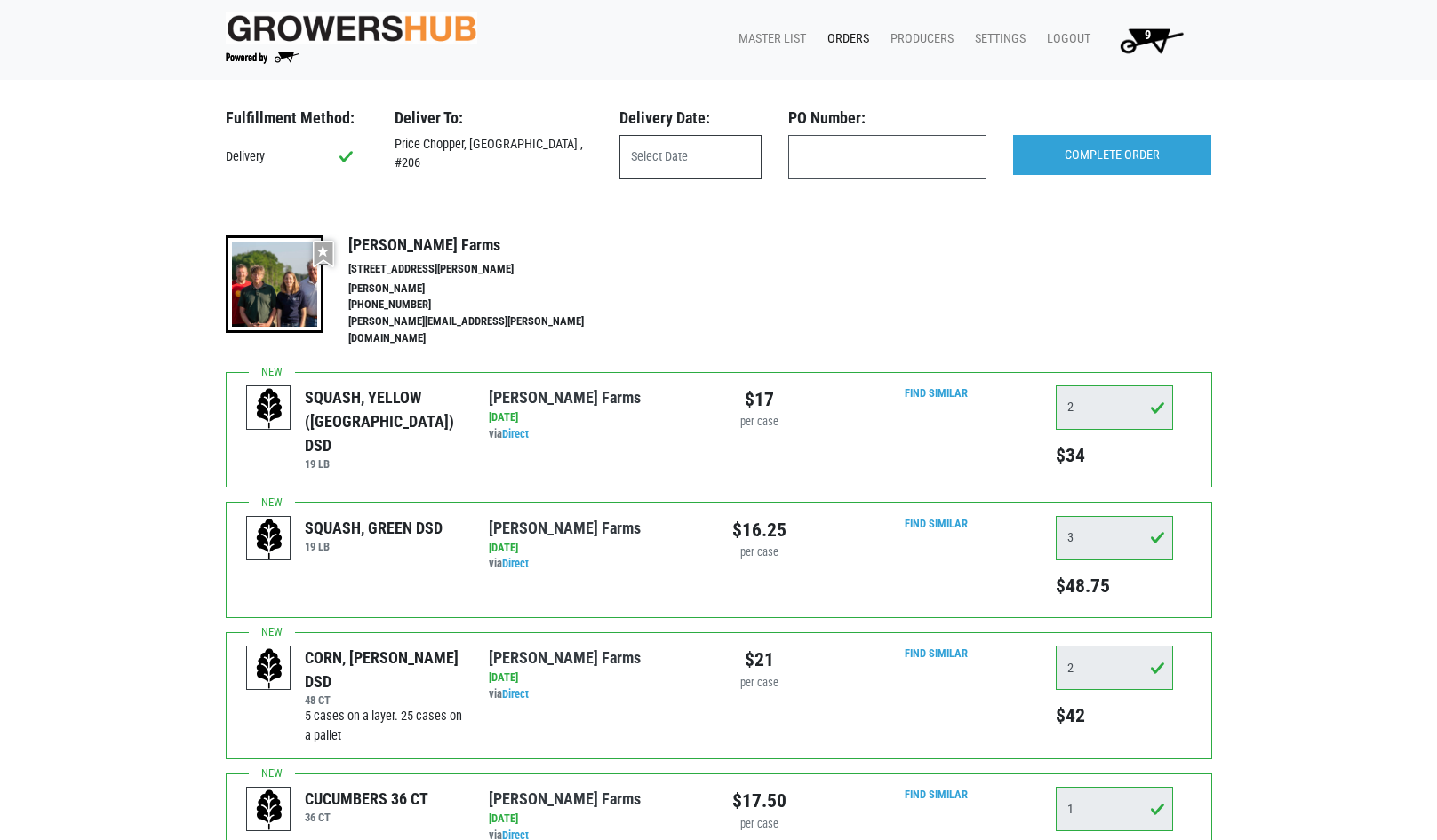
click at [676, 157] on input "text" at bounding box center [690, 157] width 143 height 45
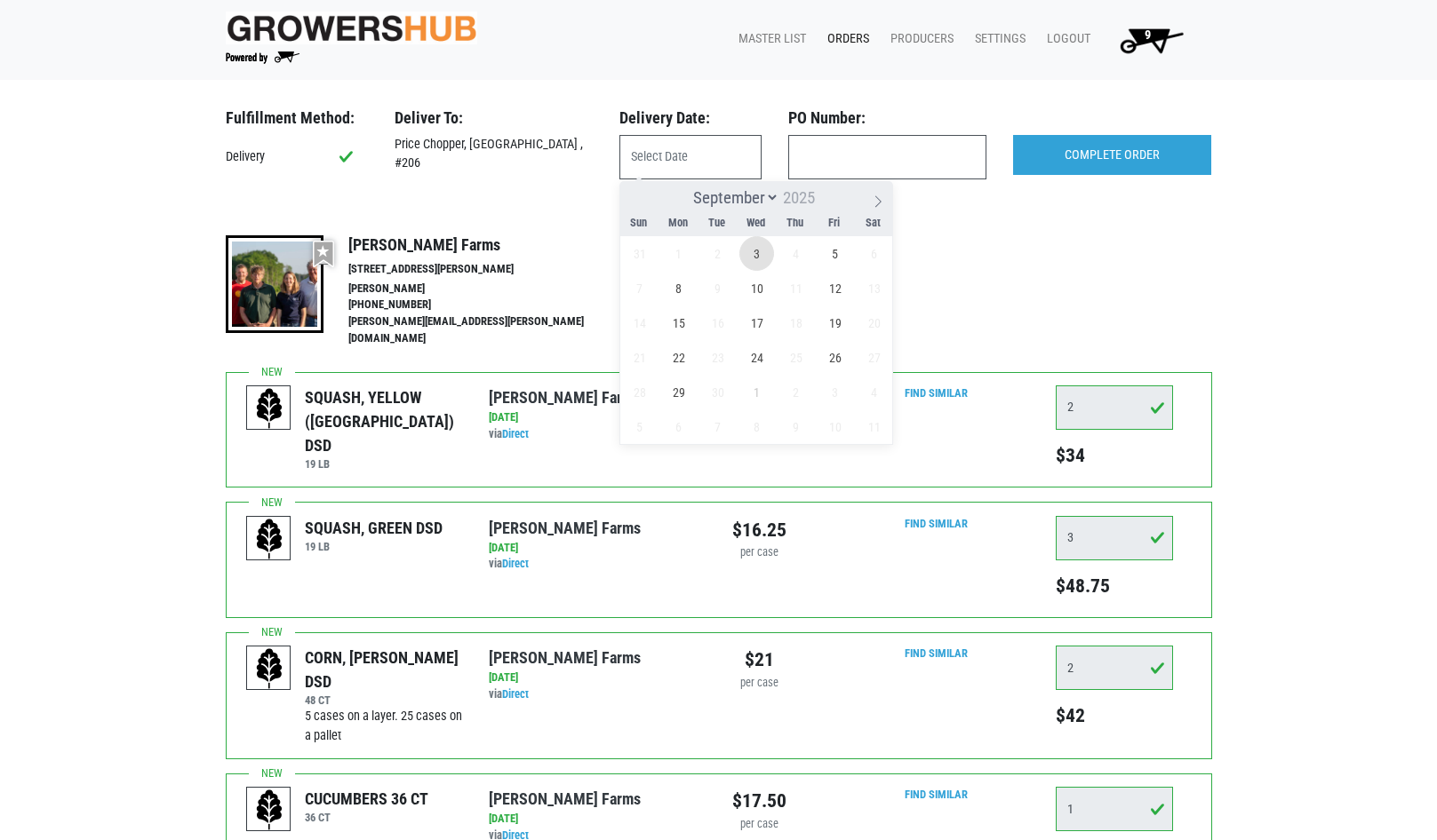
click at [759, 251] on span "3" at bounding box center [757, 254] width 35 height 35
type input "[DATE]"
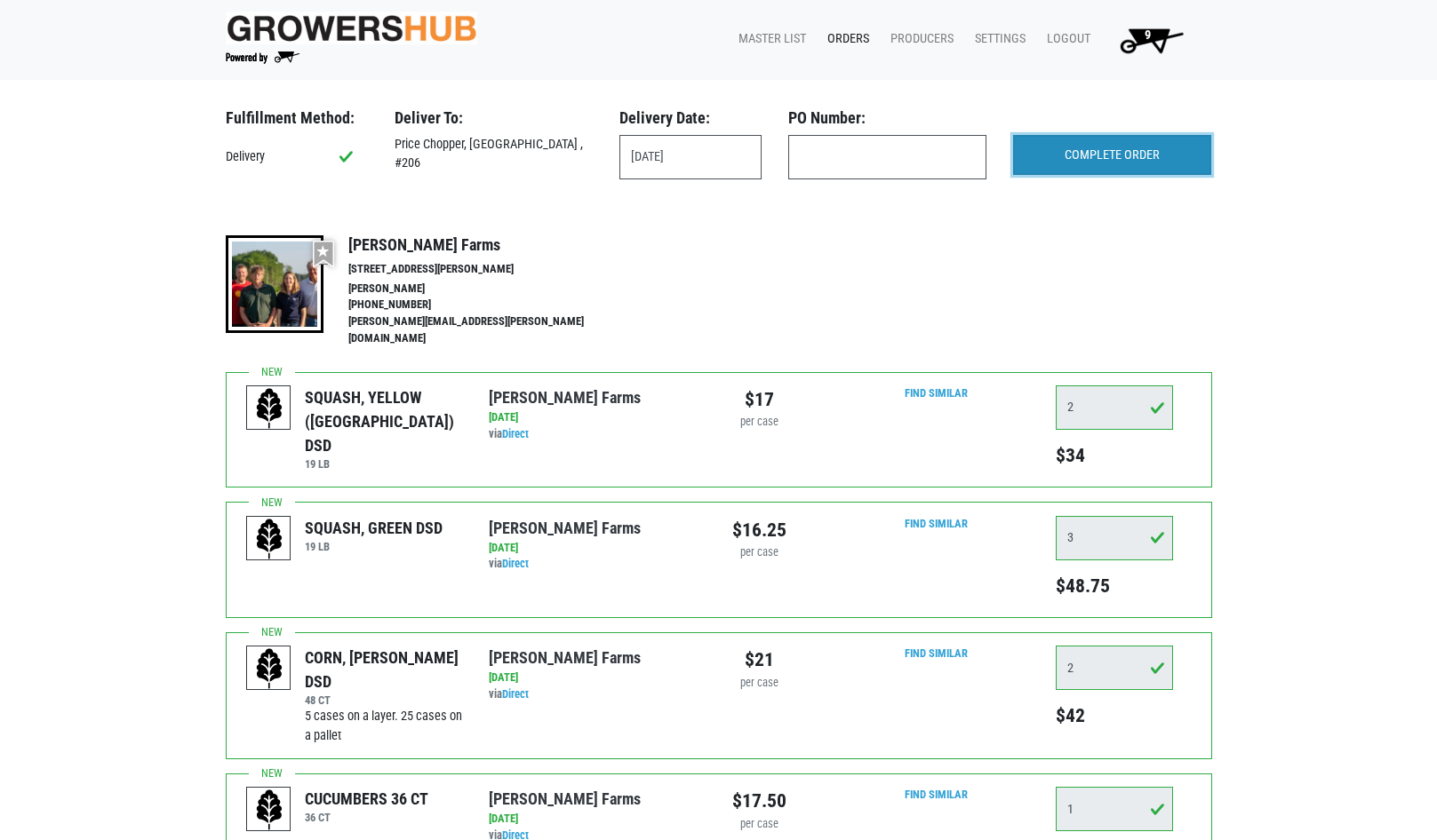
click at [1094, 148] on input "COMPLETE ORDER" at bounding box center [1112, 155] width 198 height 41
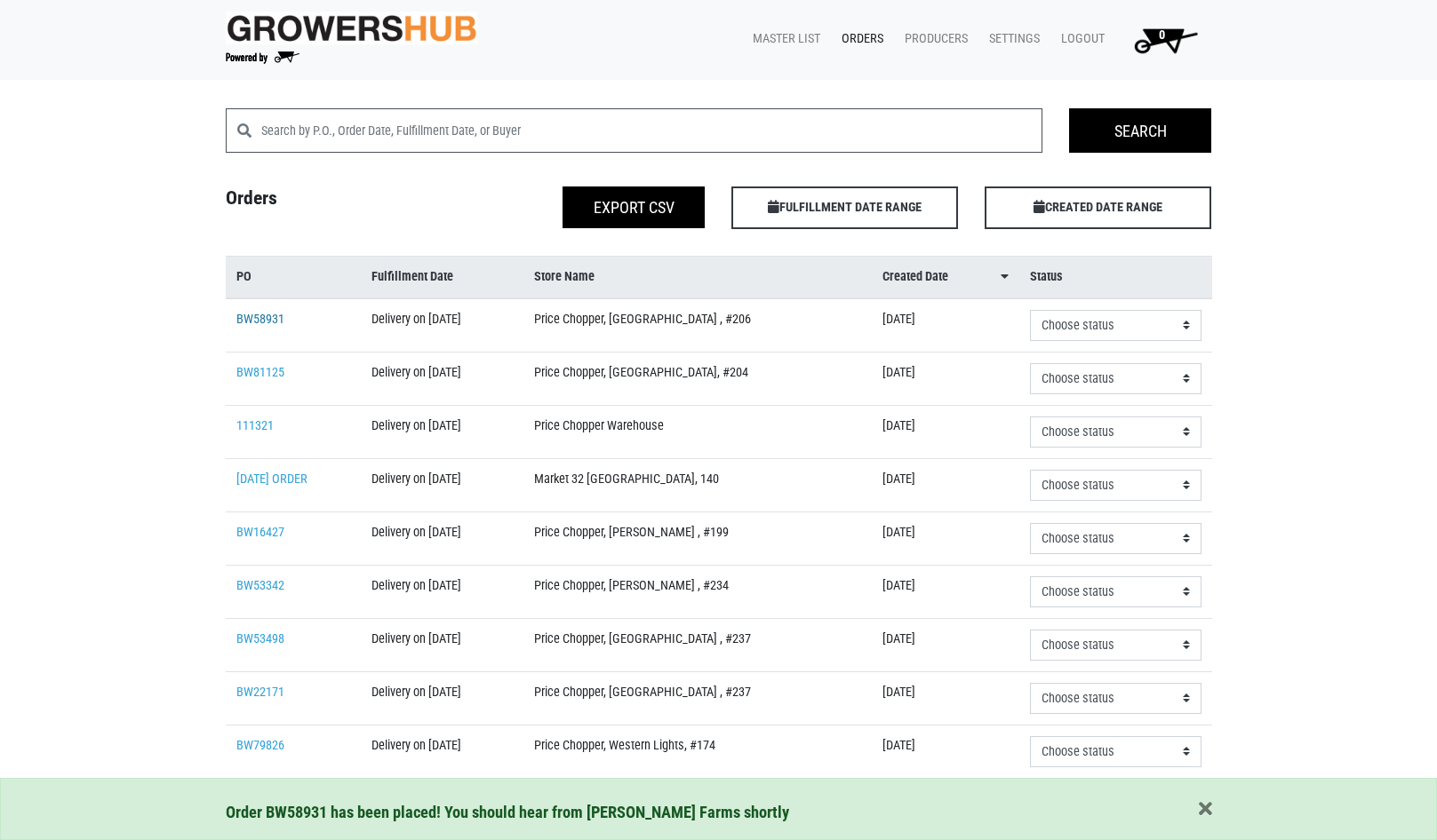
click at [267, 313] on link "BW58931" at bounding box center [260, 319] width 48 height 16
